Goal: Contribute content: Add original content to the website for others to see

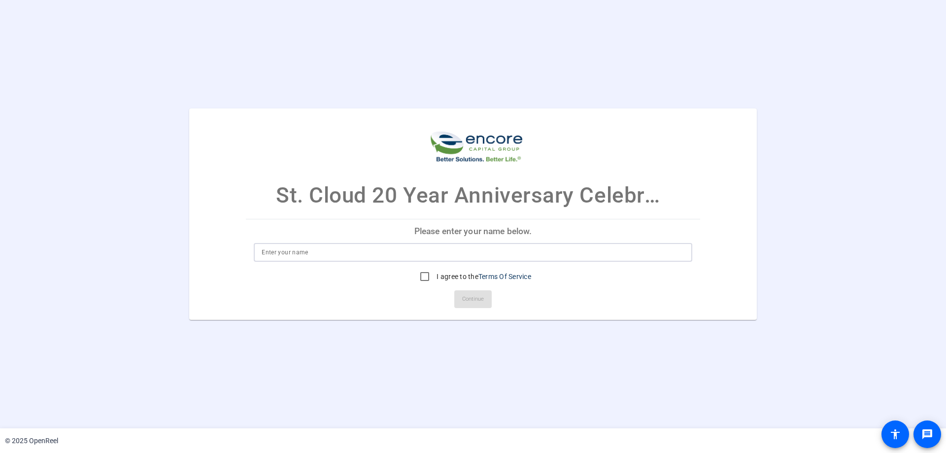
click at [283, 257] on input at bounding box center [473, 252] width 423 height 12
type input "Matt Jubenville"
click at [417, 275] on input "I agree to the Terms Of Service" at bounding box center [425, 277] width 20 height 20
checkbox input "true"
click at [480, 294] on span "Continue" at bounding box center [473, 299] width 22 height 15
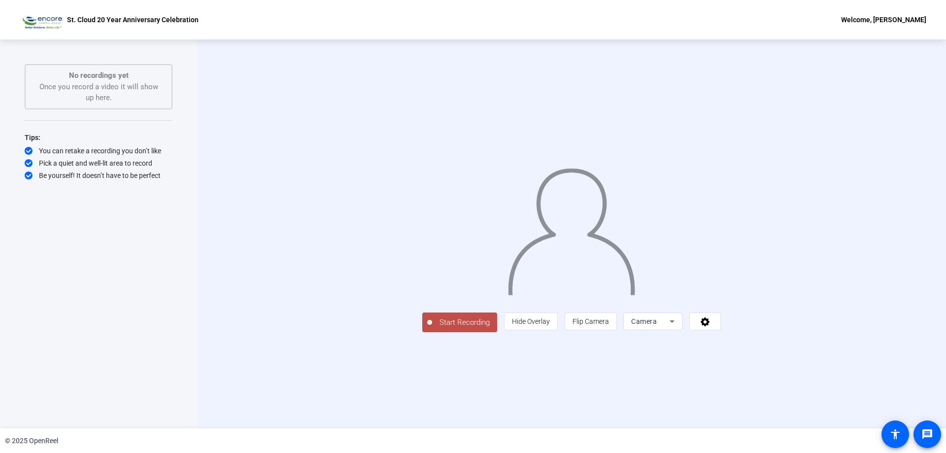
click at [432, 328] on span "Start Recording" at bounding box center [464, 322] width 65 height 11
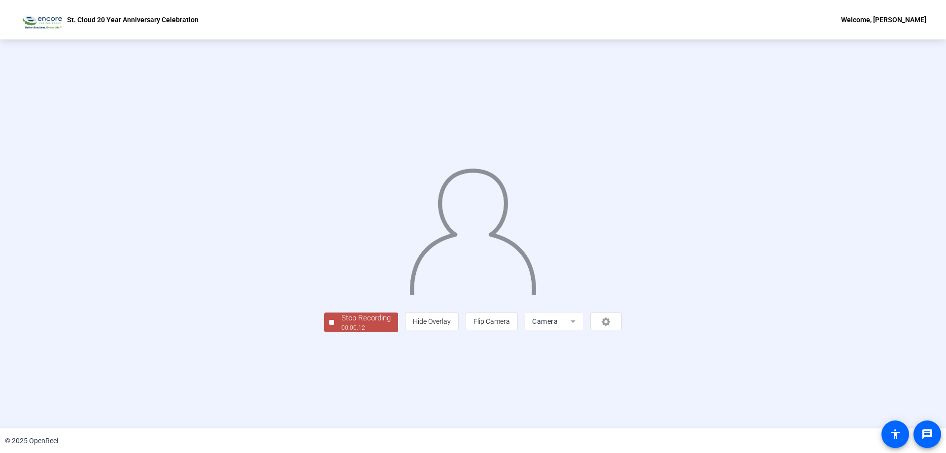
click at [341, 332] on div "00:00:12" at bounding box center [365, 327] width 49 height 9
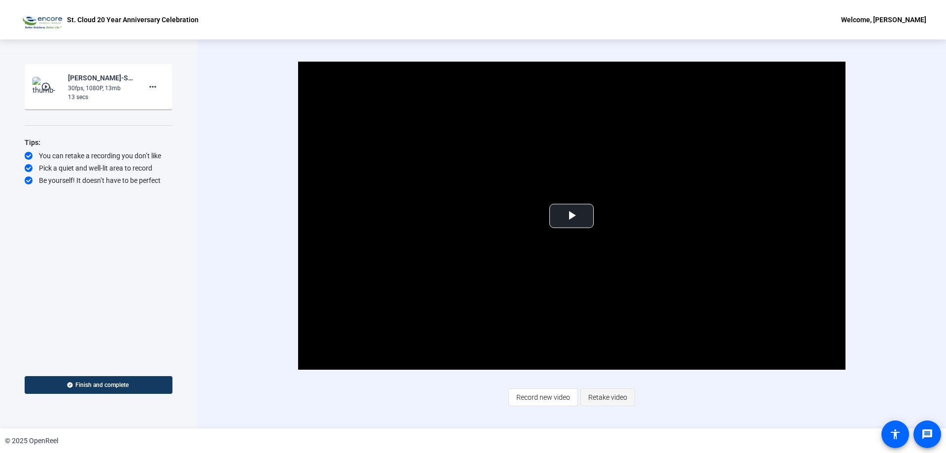
click at [604, 399] on span "Retake video" at bounding box center [607, 397] width 39 height 19
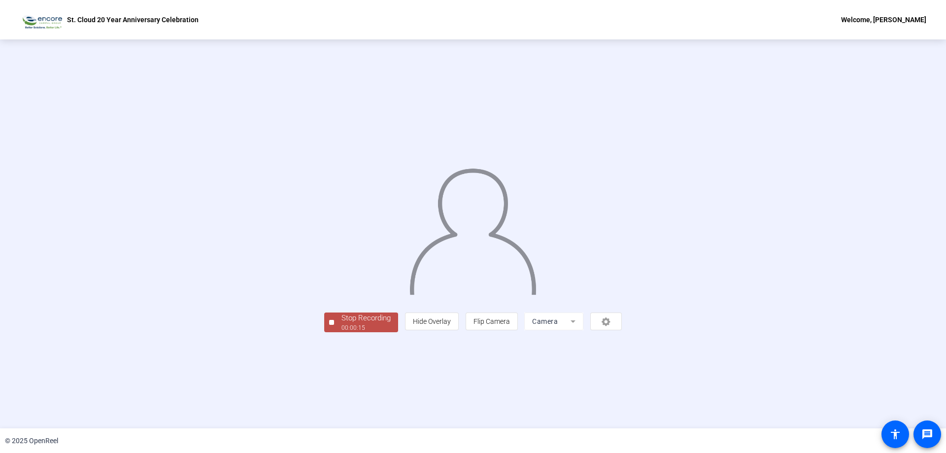
drag, startPoint x: 230, startPoint y: 389, endPoint x: 242, endPoint y: 393, distance: 12.5
click at [341, 324] on div "Stop Recording" at bounding box center [365, 317] width 49 height 11
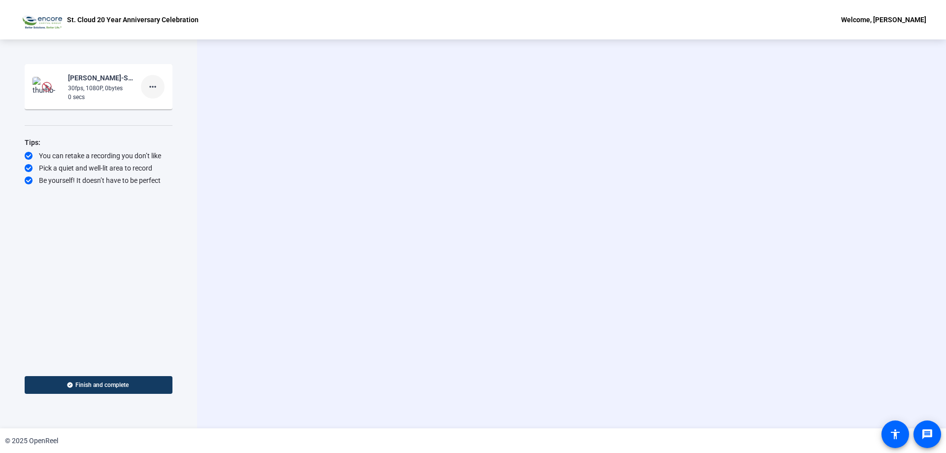
click at [149, 85] on mat-icon "more_horiz" at bounding box center [153, 87] width 12 height 12
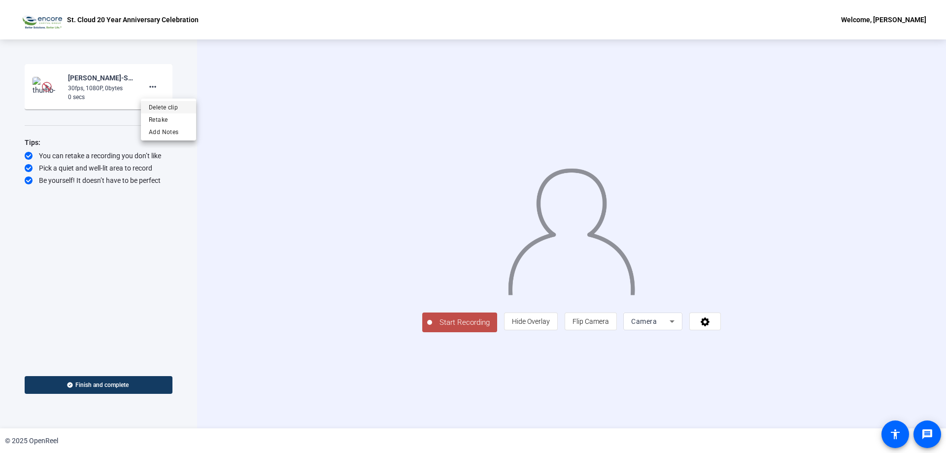
click at [162, 108] on span "Delete clip" at bounding box center [168, 107] width 39 height 12
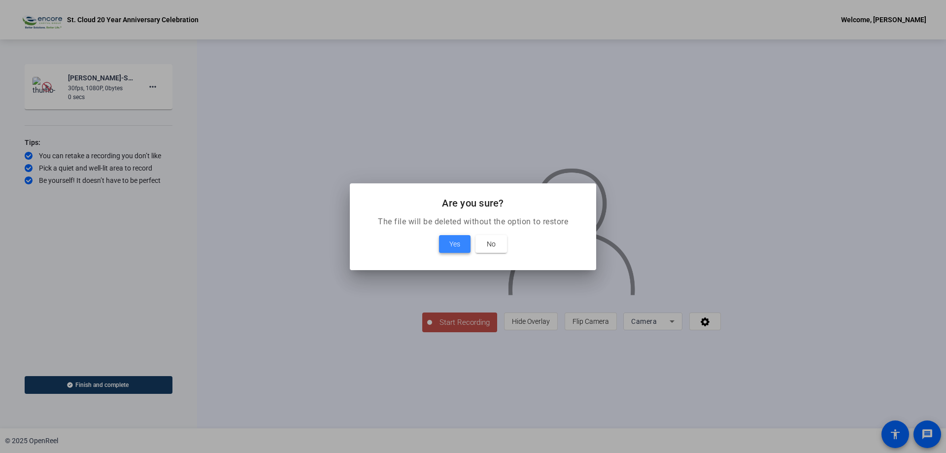
click at [459, 244] on span "Yes" at bounding box center [454, 244] width 11 height 12
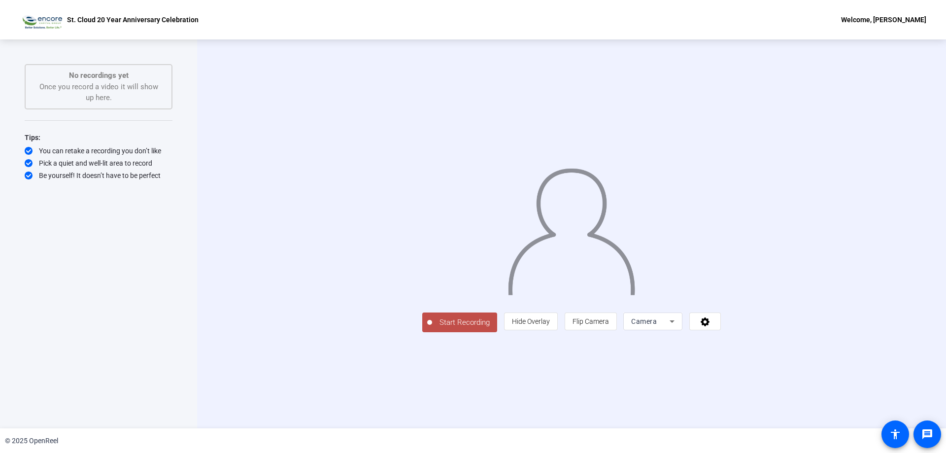
click at [432, 328] on span "Start Recording" at bounding box center [464, 322] width 65 height 11
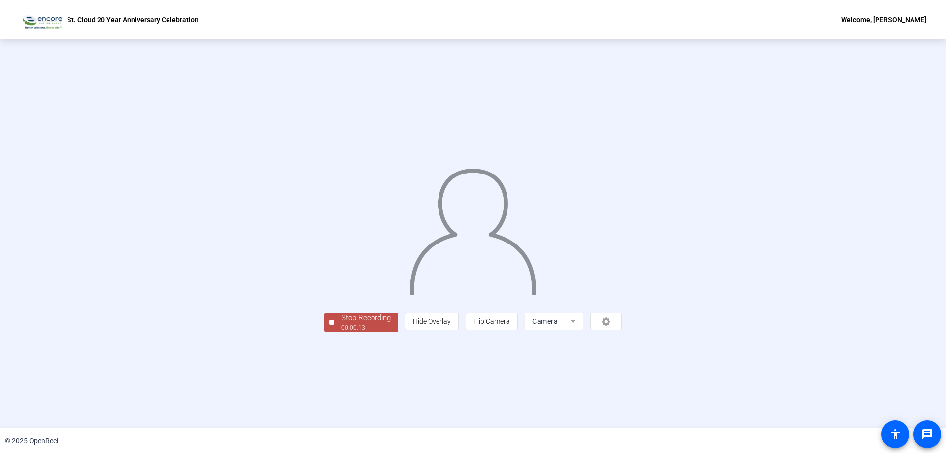
click at [341, 332] on div "00:00:13" at bounding box center [365, 327] width 49 height 9
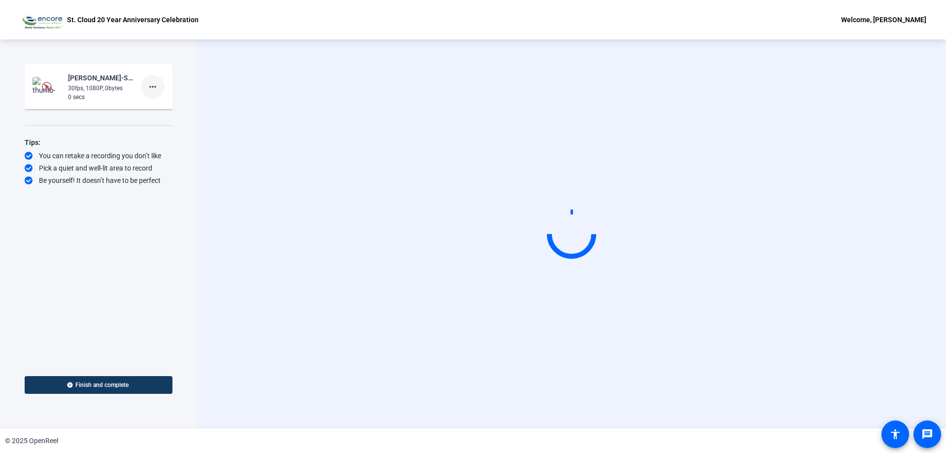
click at [155, 86] on mat-icon "more_horiz" at bounding box center [153, 87] width 12 height 12
click at [165, 105] on span "Delete clip" at bounding box center [168, 107] width 39 height 12
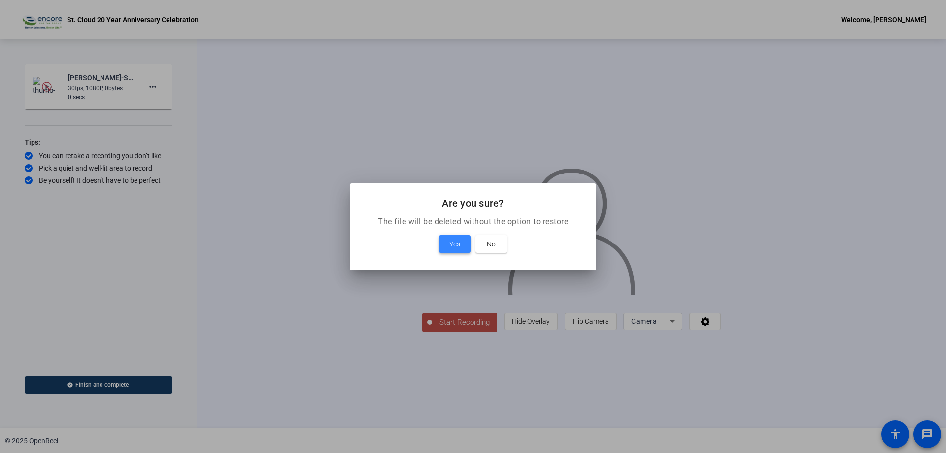
click at [454, 242] on span "Yes" at bounding box center [454, 244] width 11 height 12
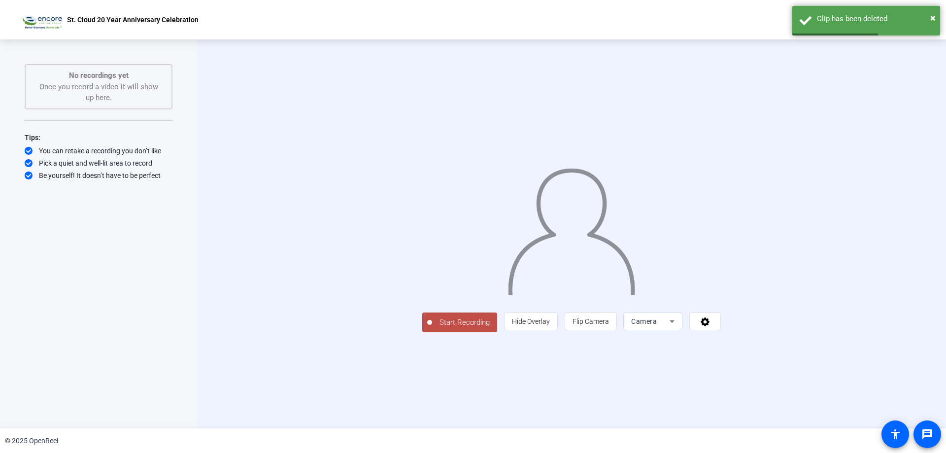
drag, startPoint x: 341, startPoint y: 389, endPoint x: 335, endPoint y: 389, distance: 6.4
click at [432, 328] on span "Start Recording" at bounding box center [464, 322] width 65 height 11
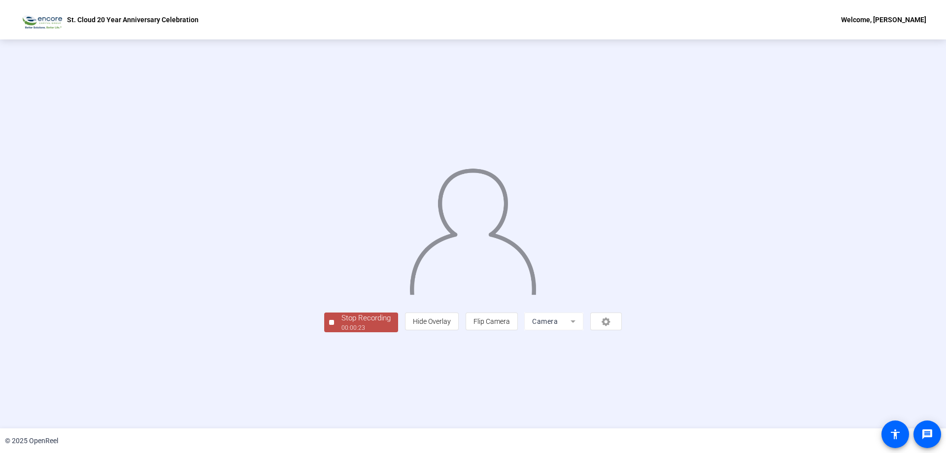
click at [341, 324] on div "Stop Recording" at bounding box center [365, 317] width 49 height 11
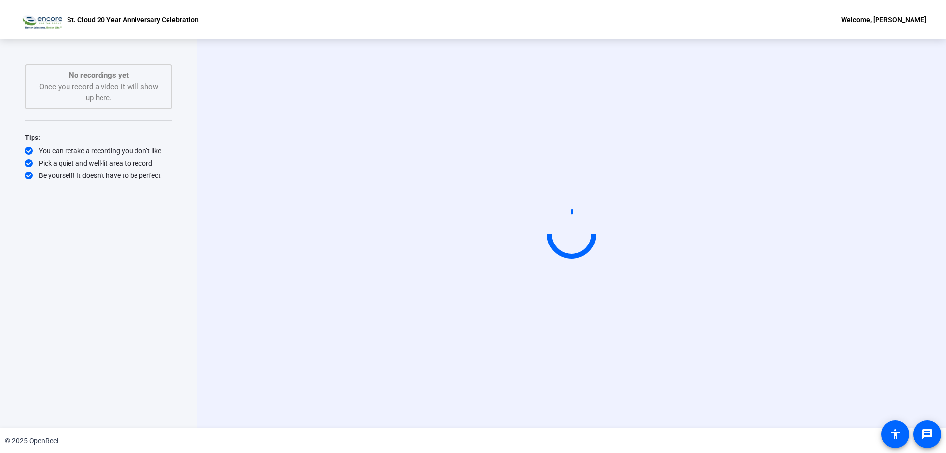
click at [246, 389] on div "Start Recording person Hide Overlay flip Flip Camera Camera" at bounding box center [571, 233] width 749 height 389
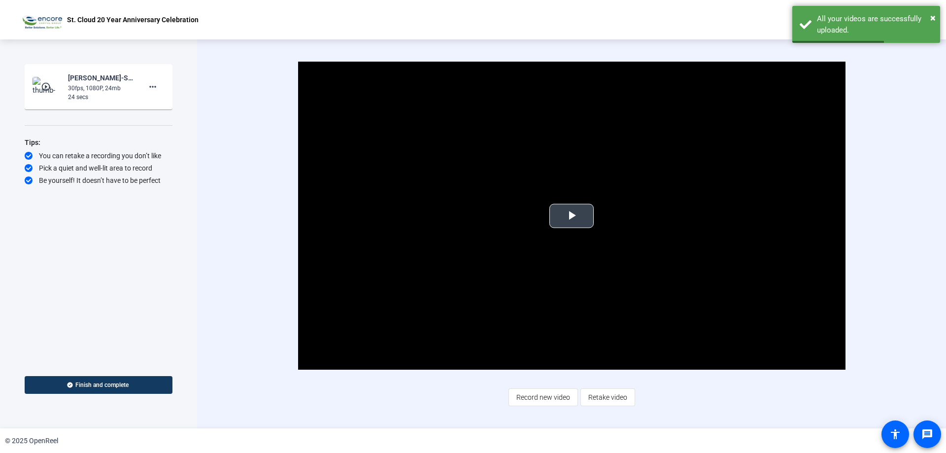
click at [571, 216] on span "Video Player" at bounding box center [571, 216] width 0 height 0
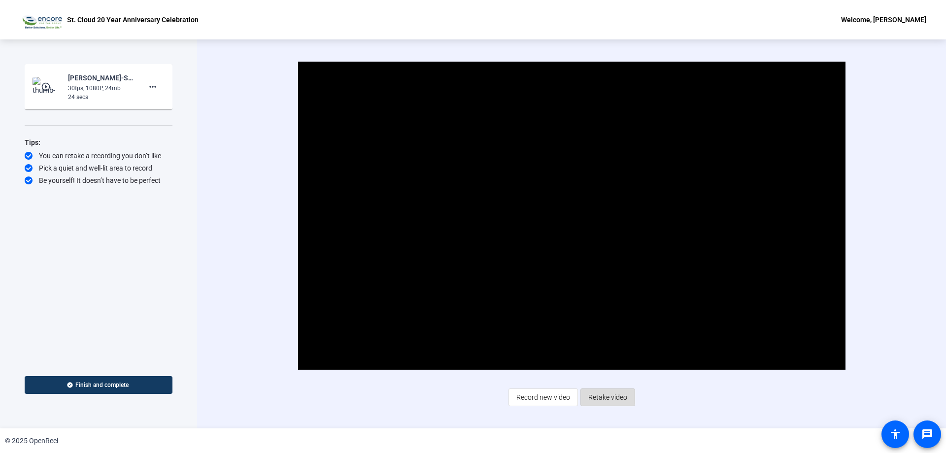
click at [606, 394] on span "Retake video" at bounding box center [607, 397] width 39 height 19
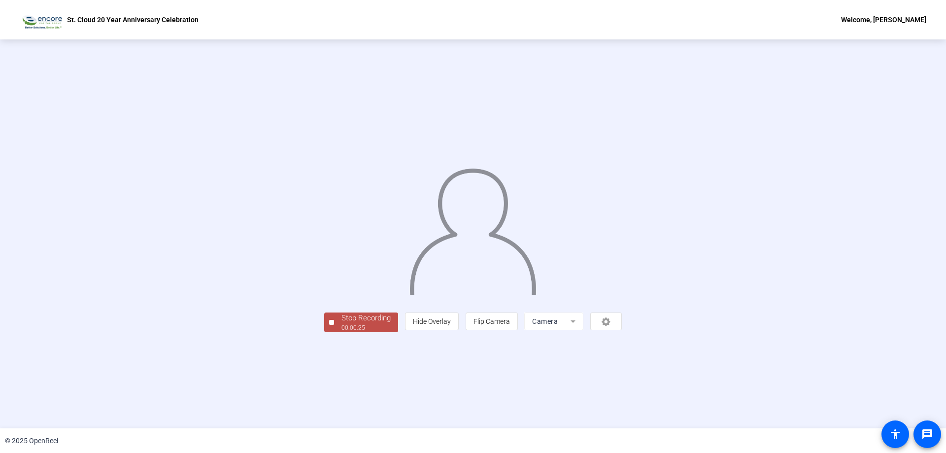
click at [324, 332] on div "Stop Recording 00:00:25 person Hide Overlay flip Flip Camera Camera" at bounding box center [473, 233] width 298 height 197
click at [341, 332] on div "00:00:26" at bounding box center [365, 327] width 49 height 9
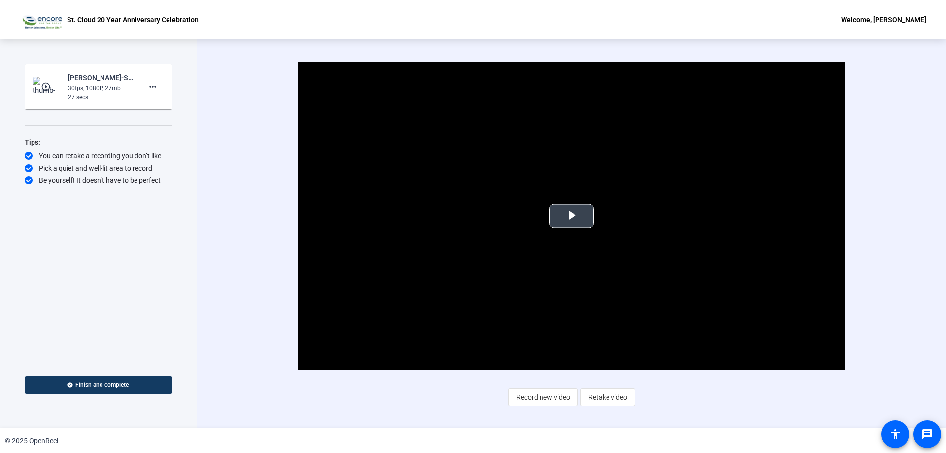
click at [571, 216] on span "Video Player" at bounding box center [571, 216] width 0 height 0
click at [106, 385] on span "Finish and complete" at bounding box center [101, 385] width 53 height 8
